Goal: Task Accomplishment & Management: Complete application form

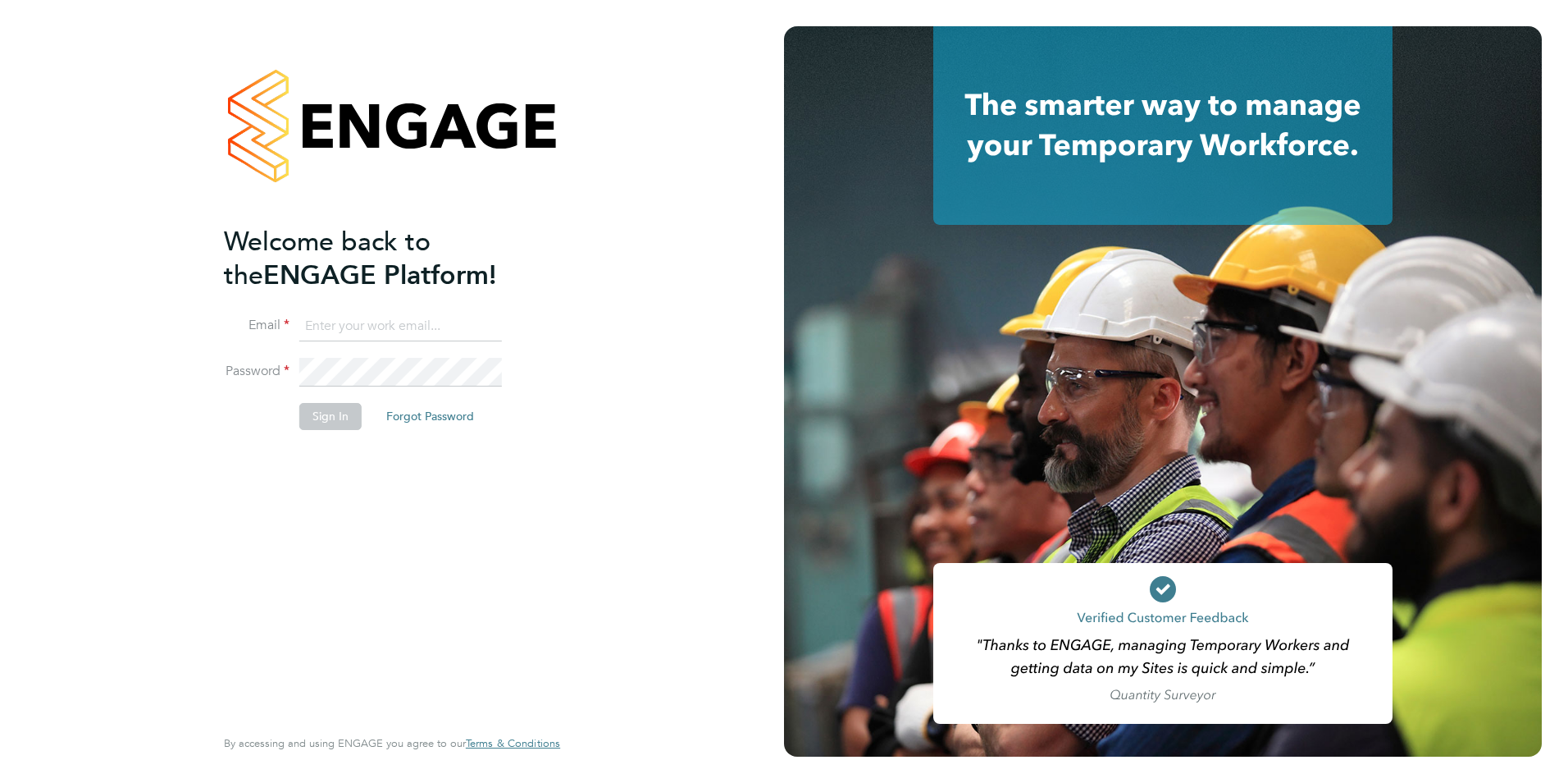
type input "emma@carbonrecruitment.co.uk"
click at [336, 415] on button "Sign In" at bounding box center [330, 416] width 63 height 27
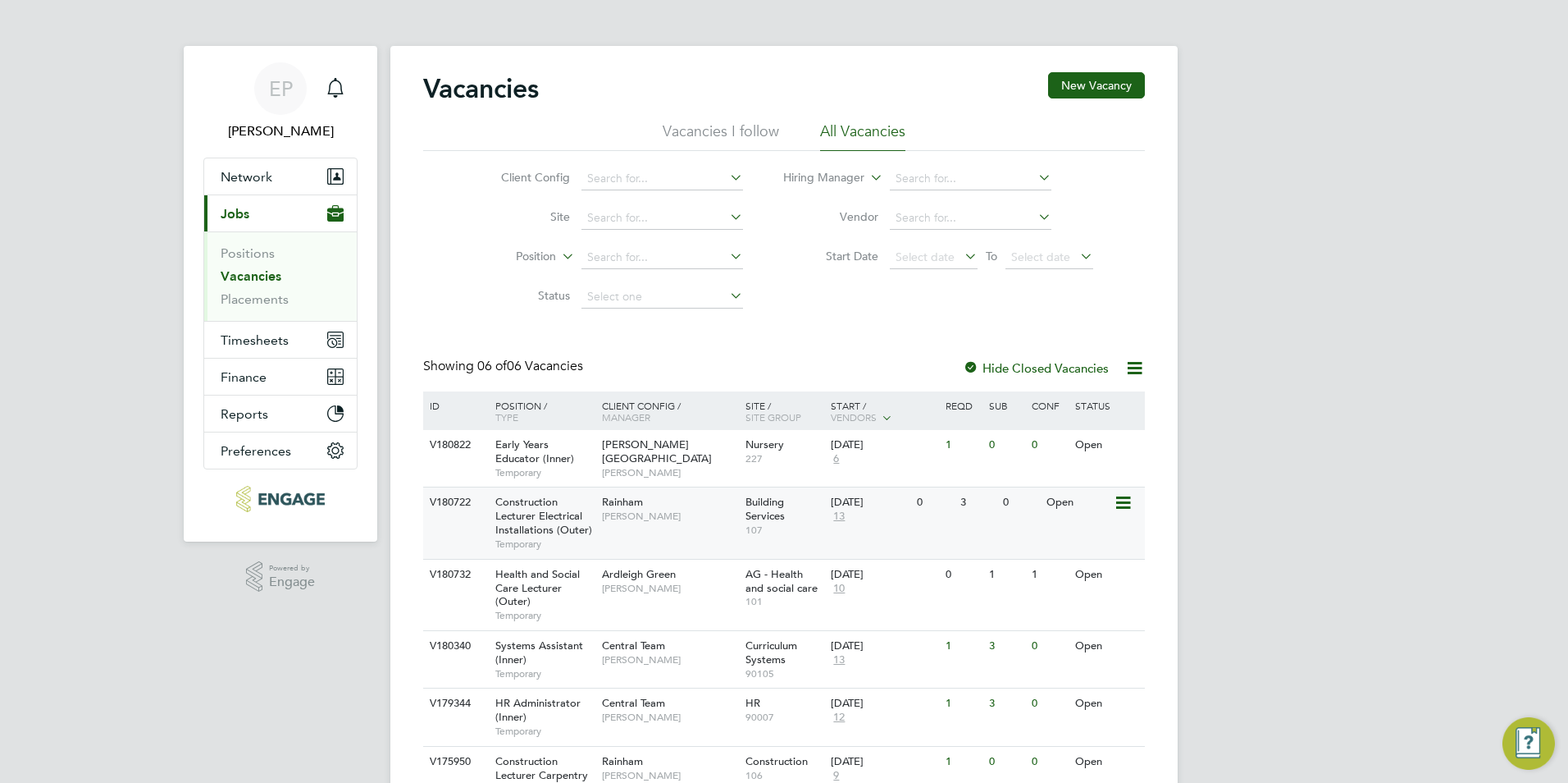
click at [627, 531] on div "V180722 Construction Lecturer Electrical Installations (Outer) Temporary Rainha…" at bounding box center [784, 521] width 722 height 71
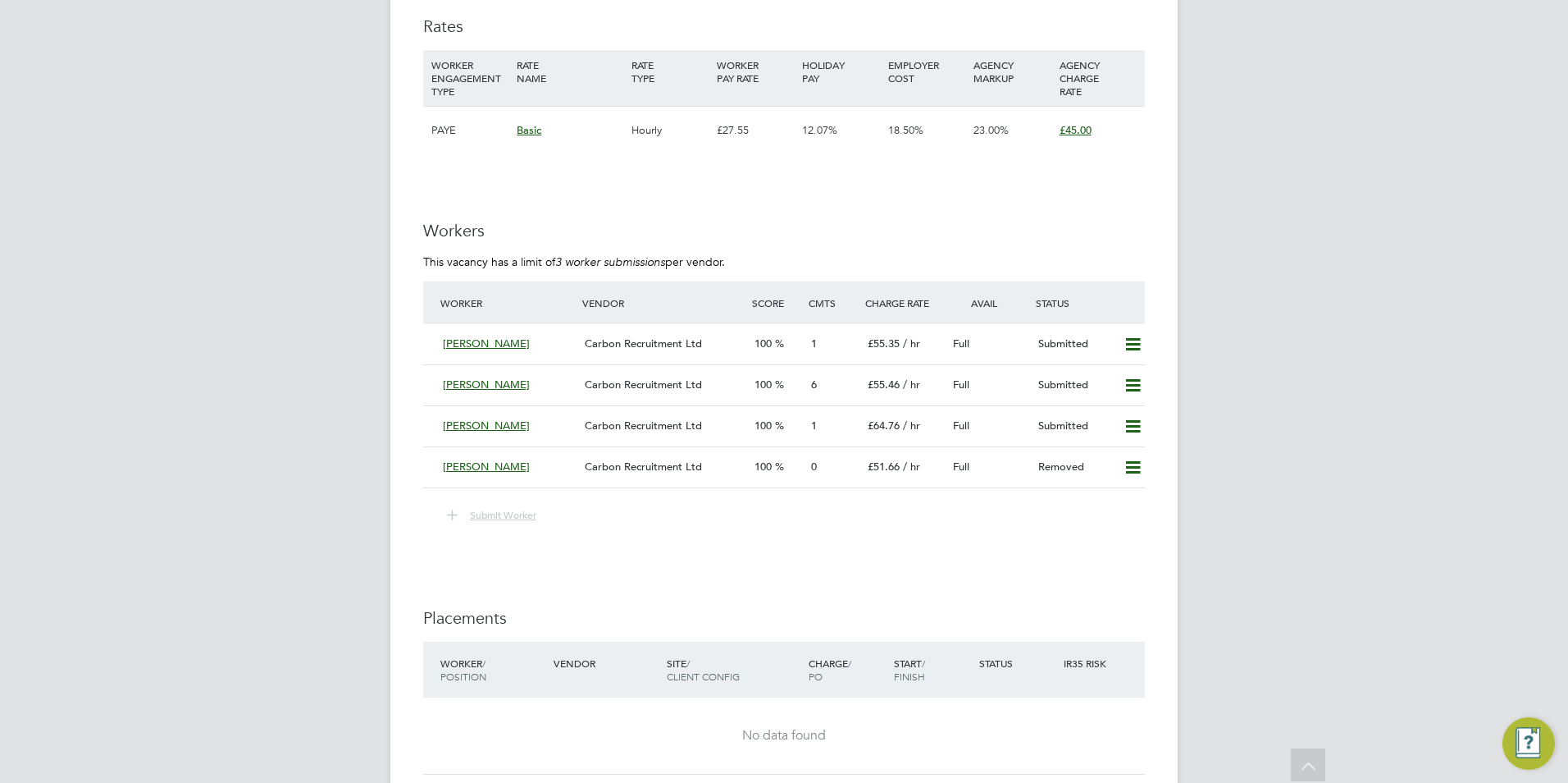
scroll to position [2863, 0]
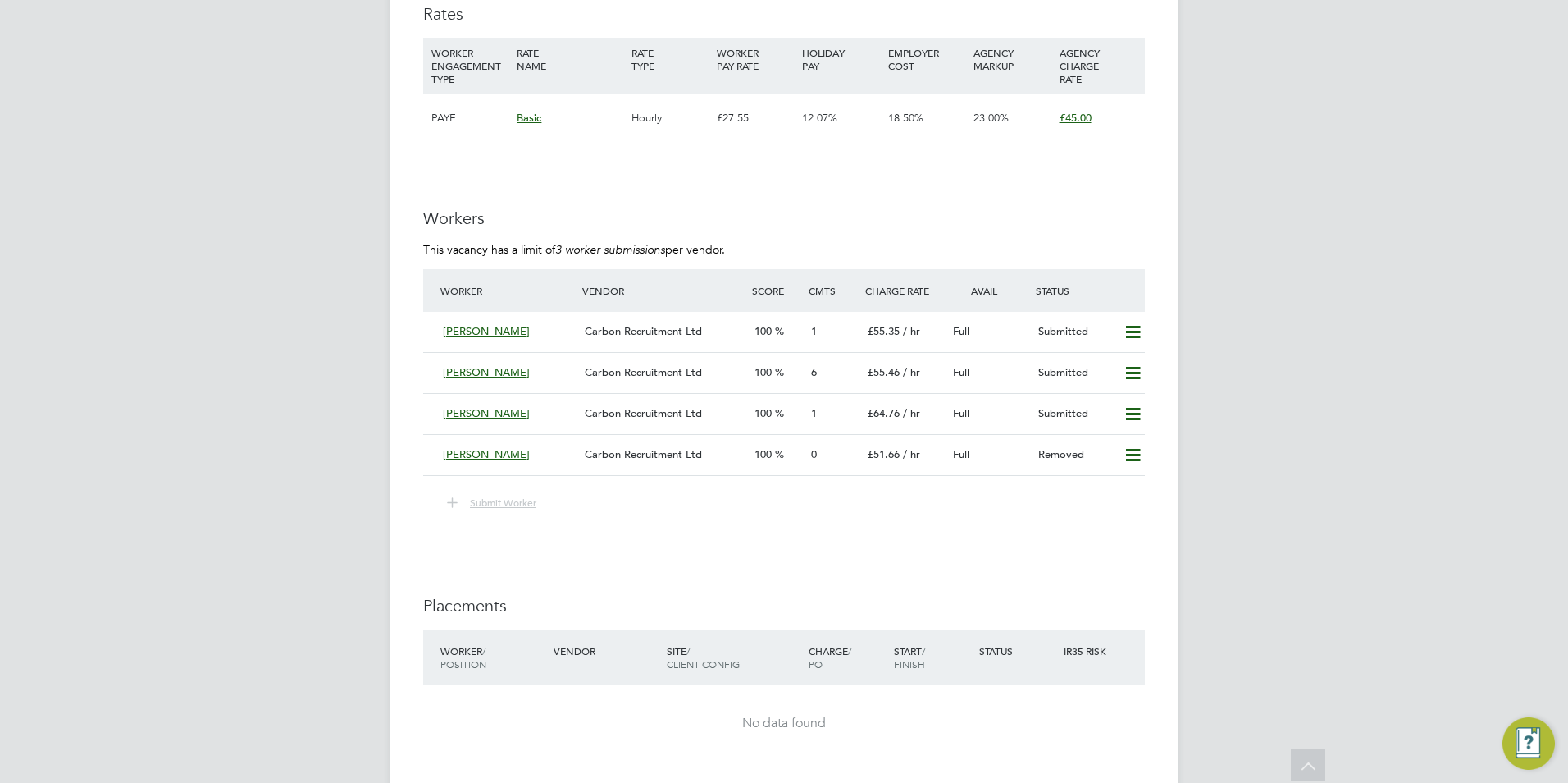
drag, startPoint x: 1281, startPoint y: 360, endPoint x: 1281, endPoint y: 389, distance: 29.0
click at [828, 365] on div "6" at bounding box center [833, 370] width 57 height 27
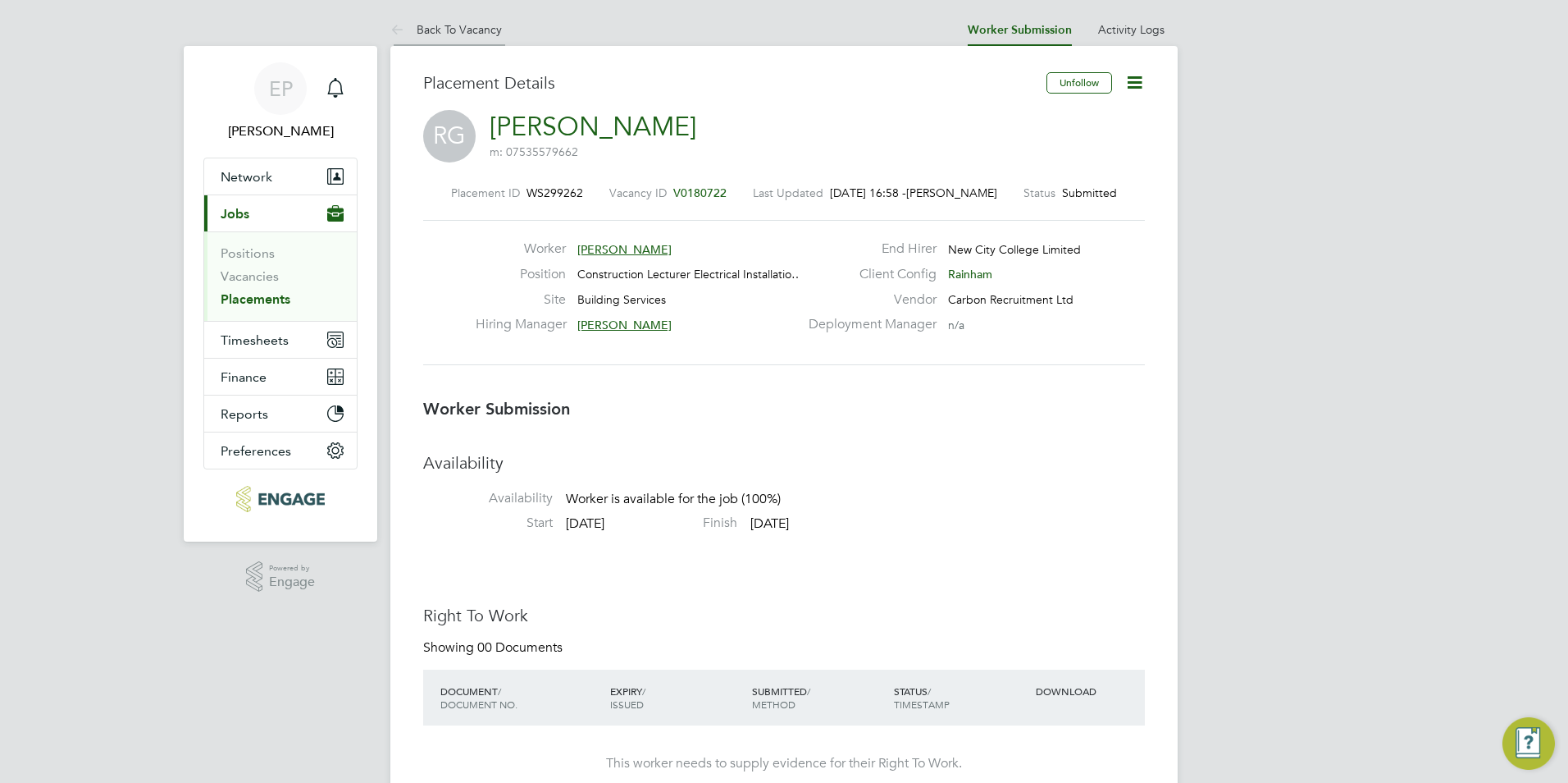
click at [460, 32] on link "Back To Vacancy" at bounding box center [446, 29] width 111 height 15
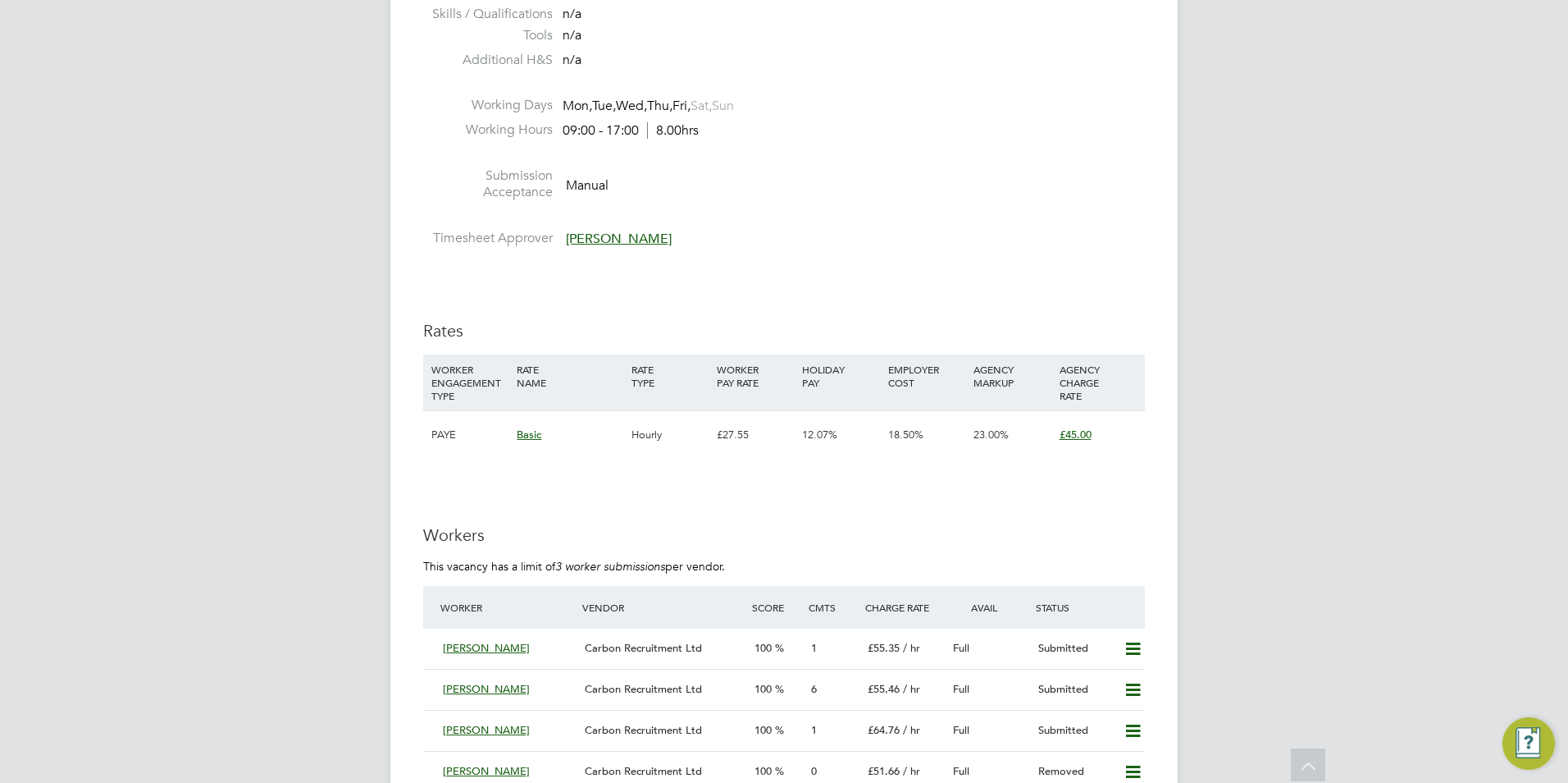
scroll to position [2626, 0]
